Goal: Check status: Check status

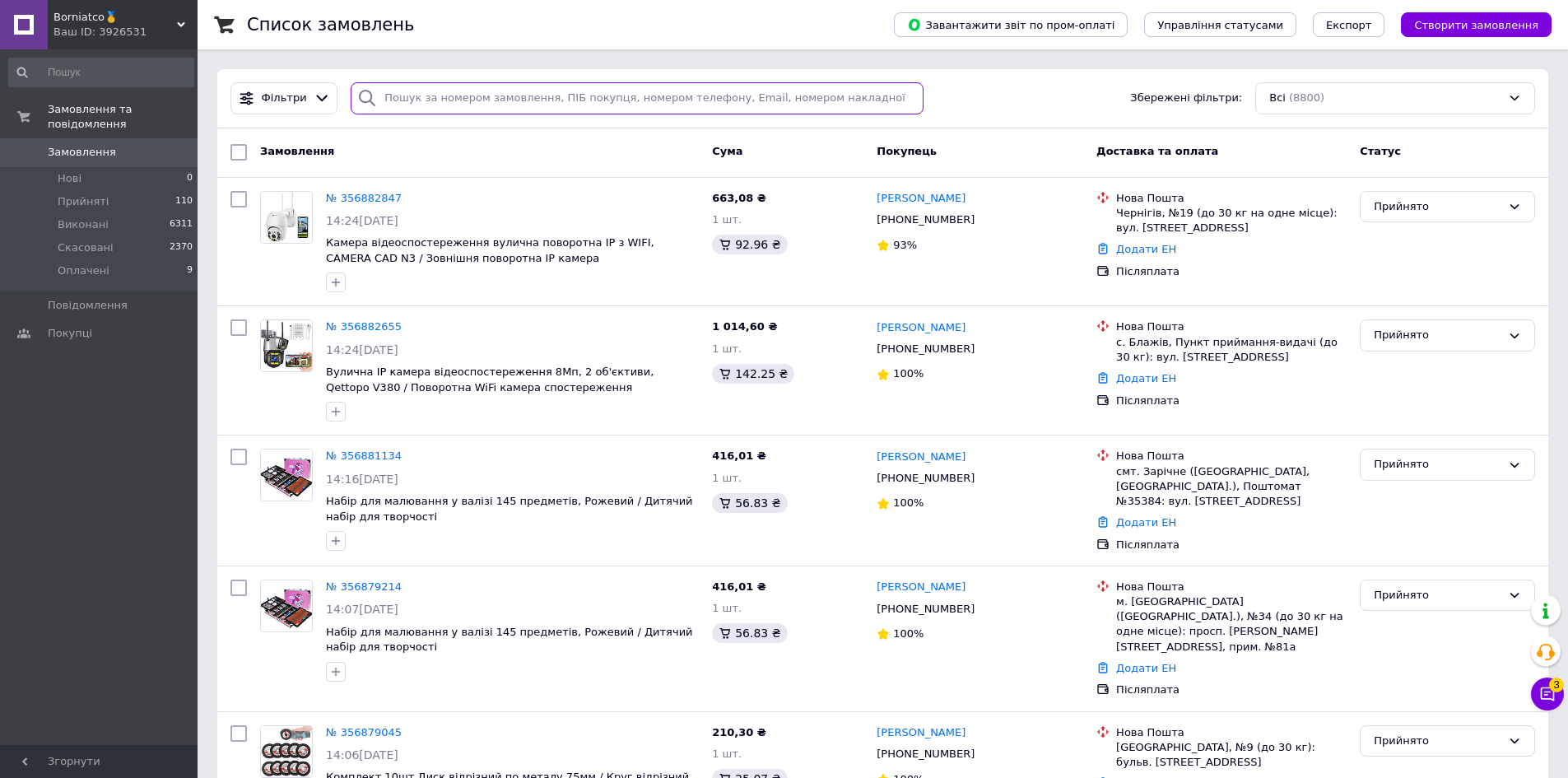
click at [619, 106] on input "search" at bounding box center [636, 98] width 573 height 32
paste input "356872296"
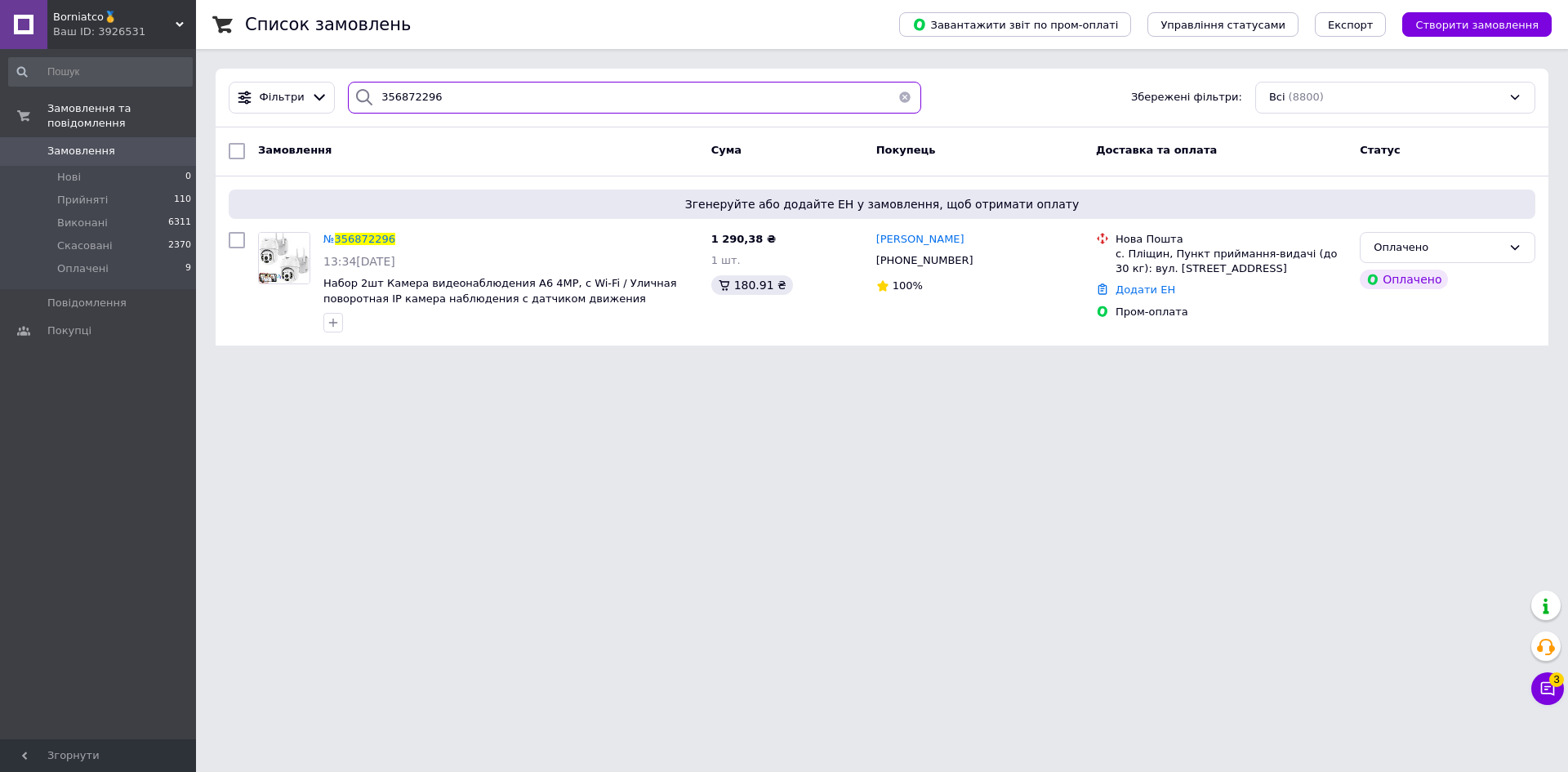
type input "356872296"
click at [131, 19] on span "Borniatco🥇" at bounding box center [114, 17] width 122 height 15
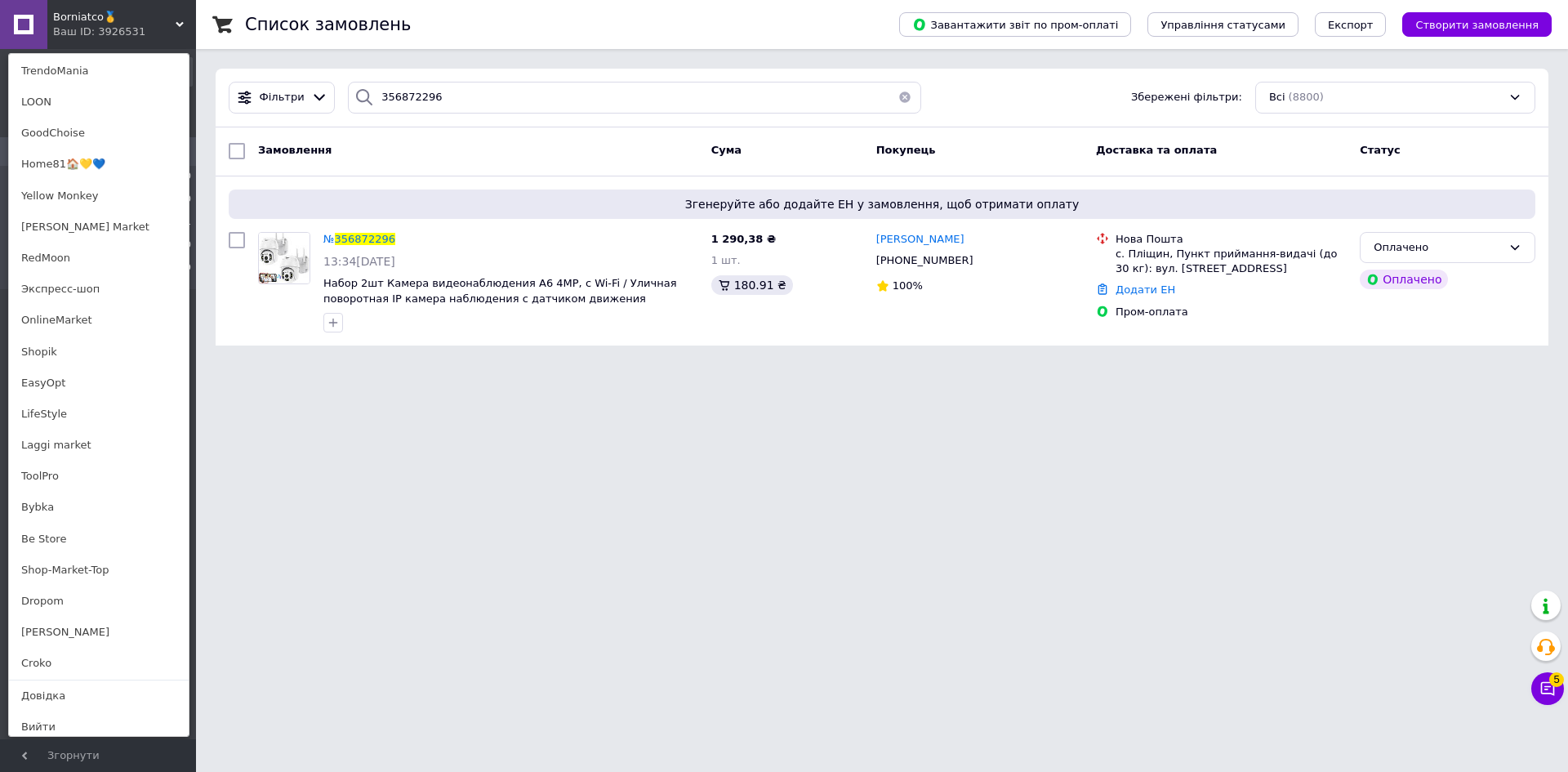
scroll to position [957, 0]
click at [51, 349] on link "Shopik" at bounding box center [98, 345] width 180 height 31
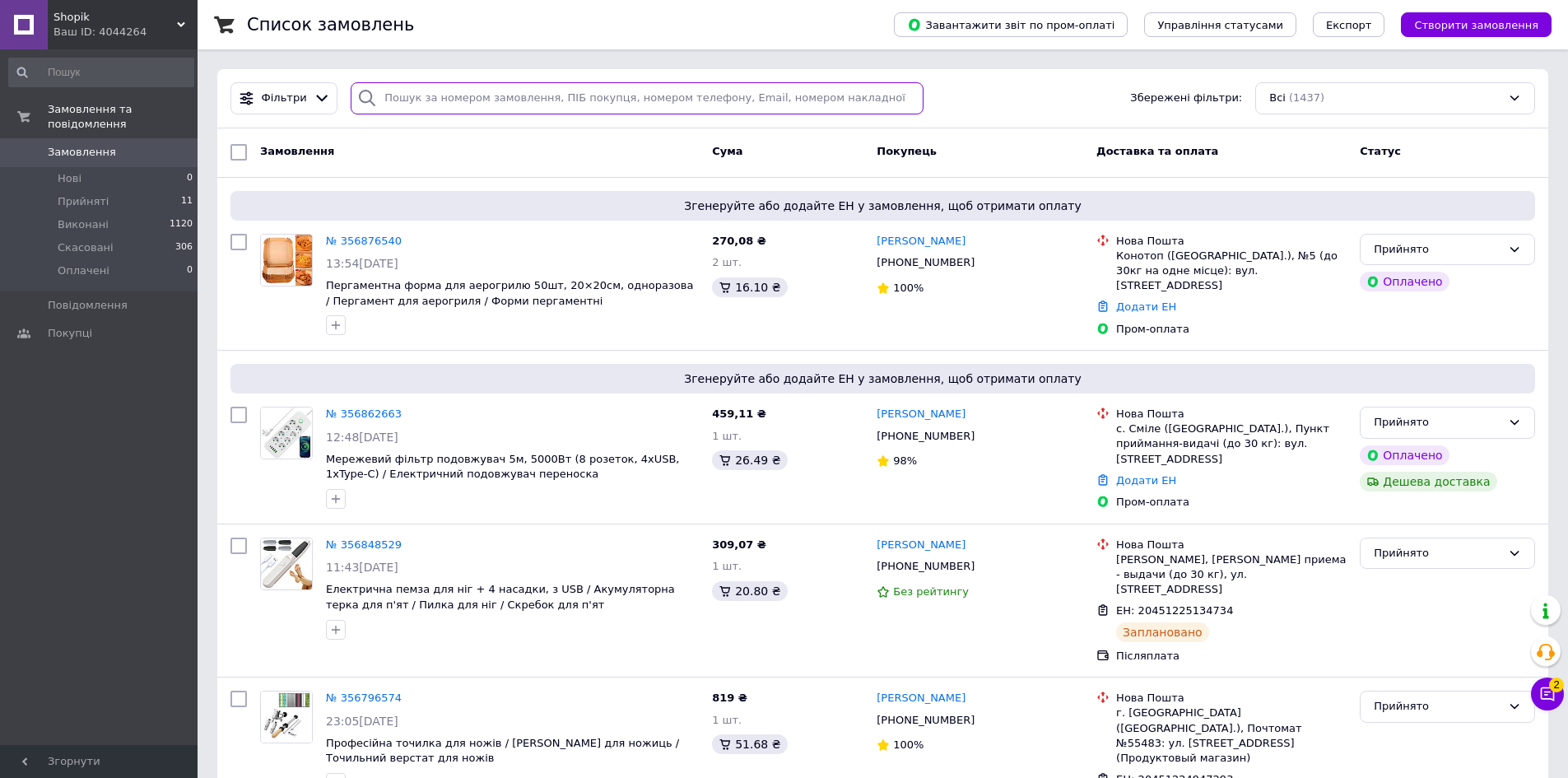
click at [598, 96] on input "search" at bounding box center [636, 98] width 573 height 32
paste input "356876540"
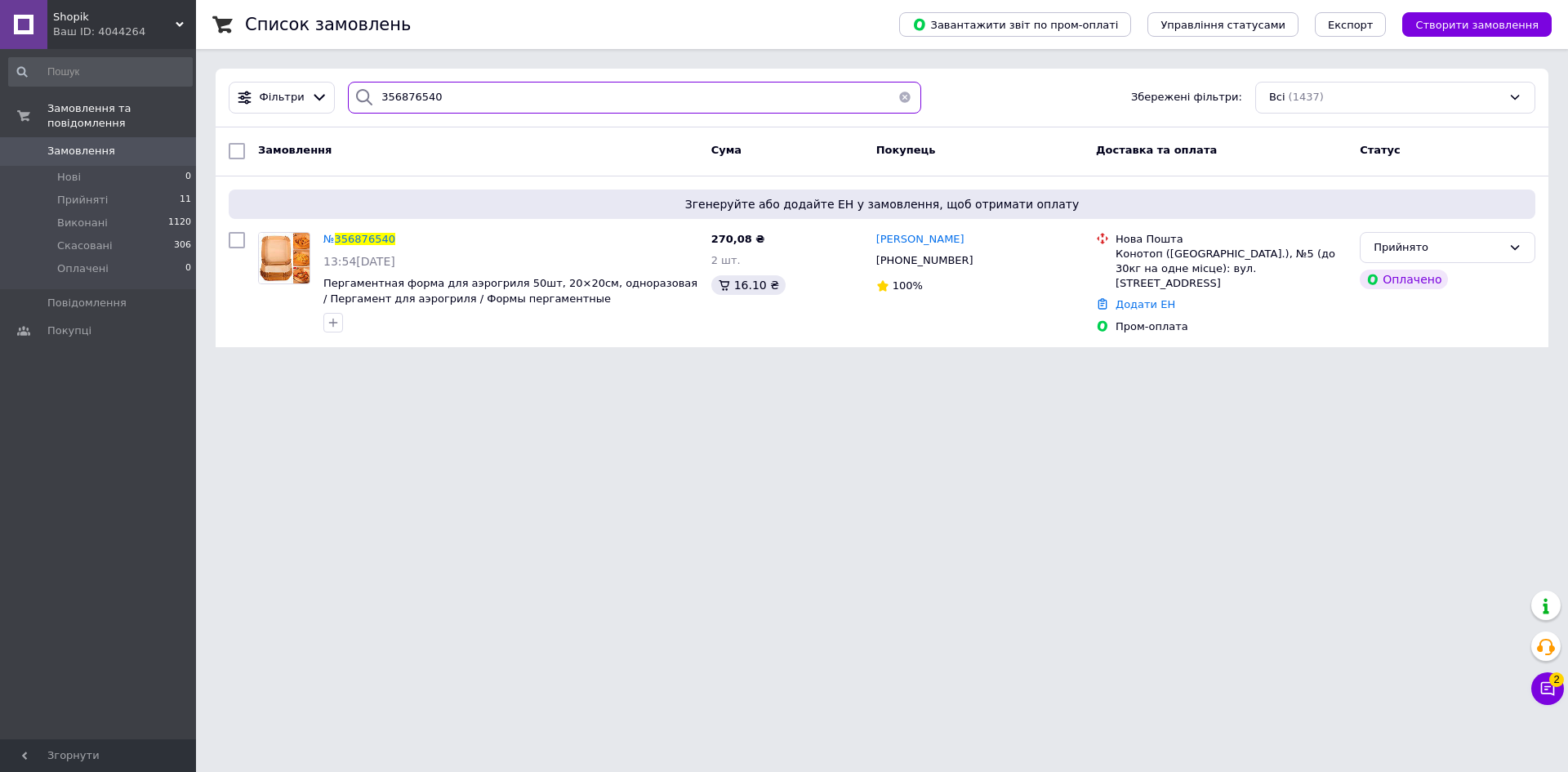
type input "356876540"
